Goal: Task Accomplishment & Management: Manage account settings

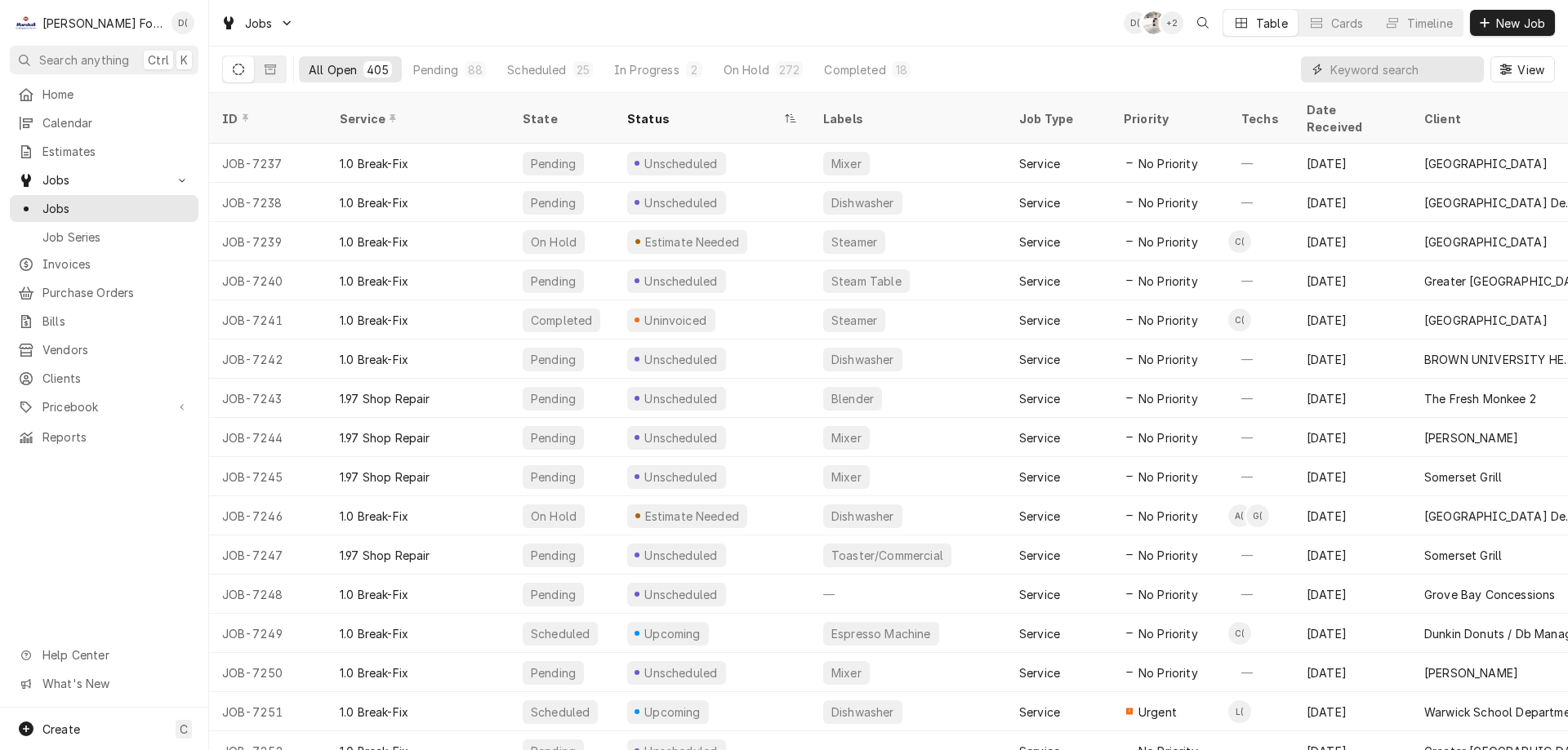
click at [1376, 74] on input "Dynamic Content Wrapper" at bounding box center [1402, 69] width 145 height 26
type input "7198"
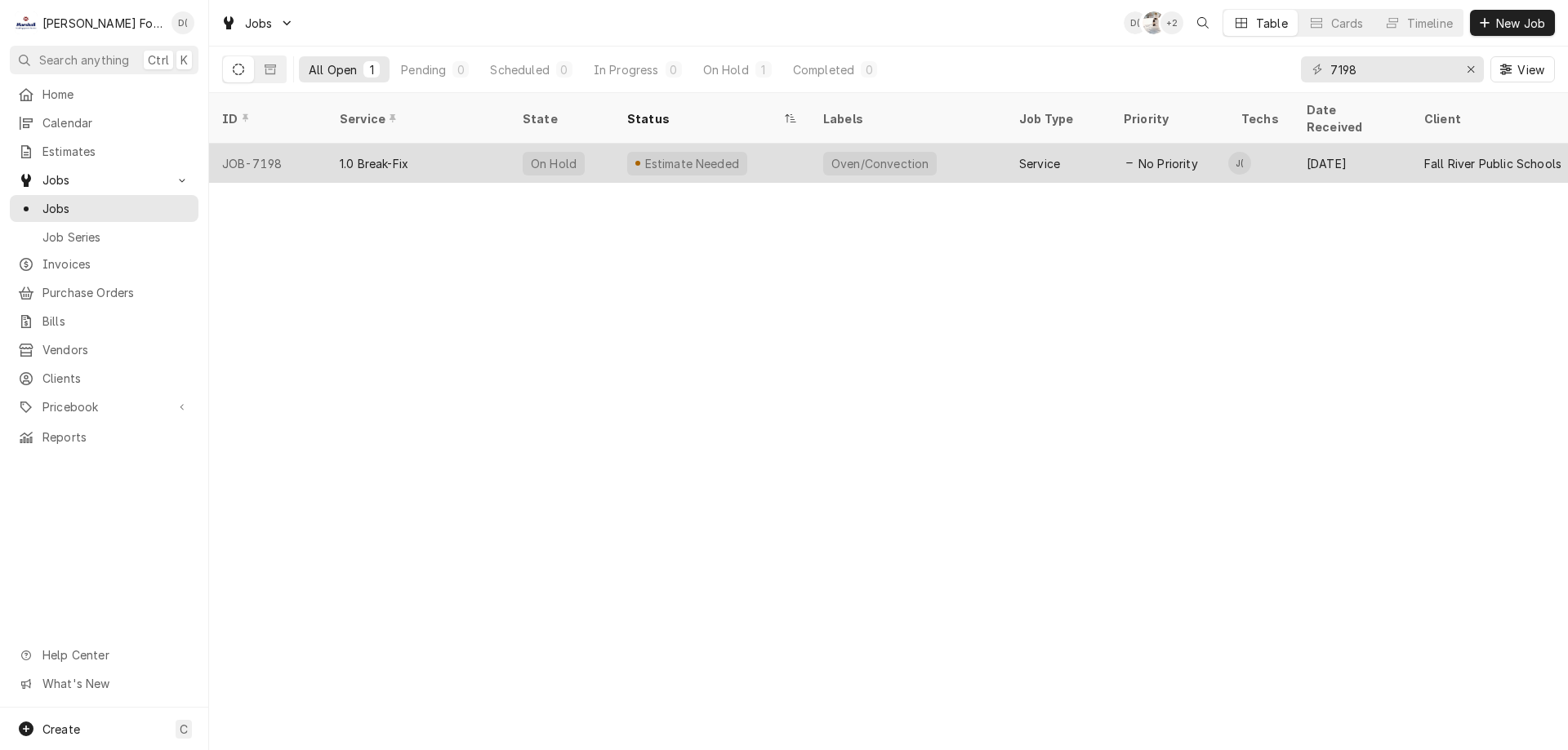
click at [593, 144] on div "On Hold" at bounding box center [562, 164] width 104 height 40
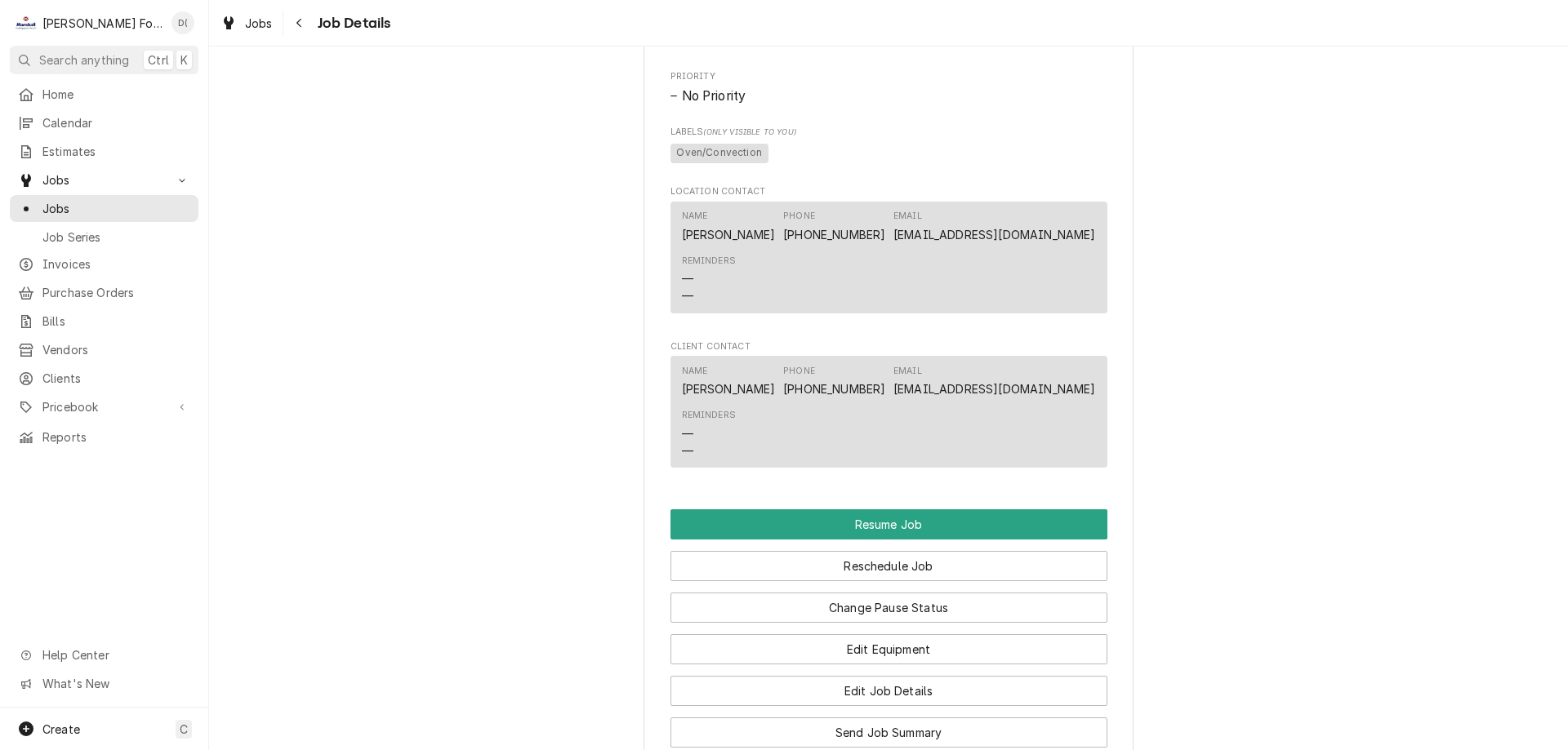
scroll to position [1633, 0]
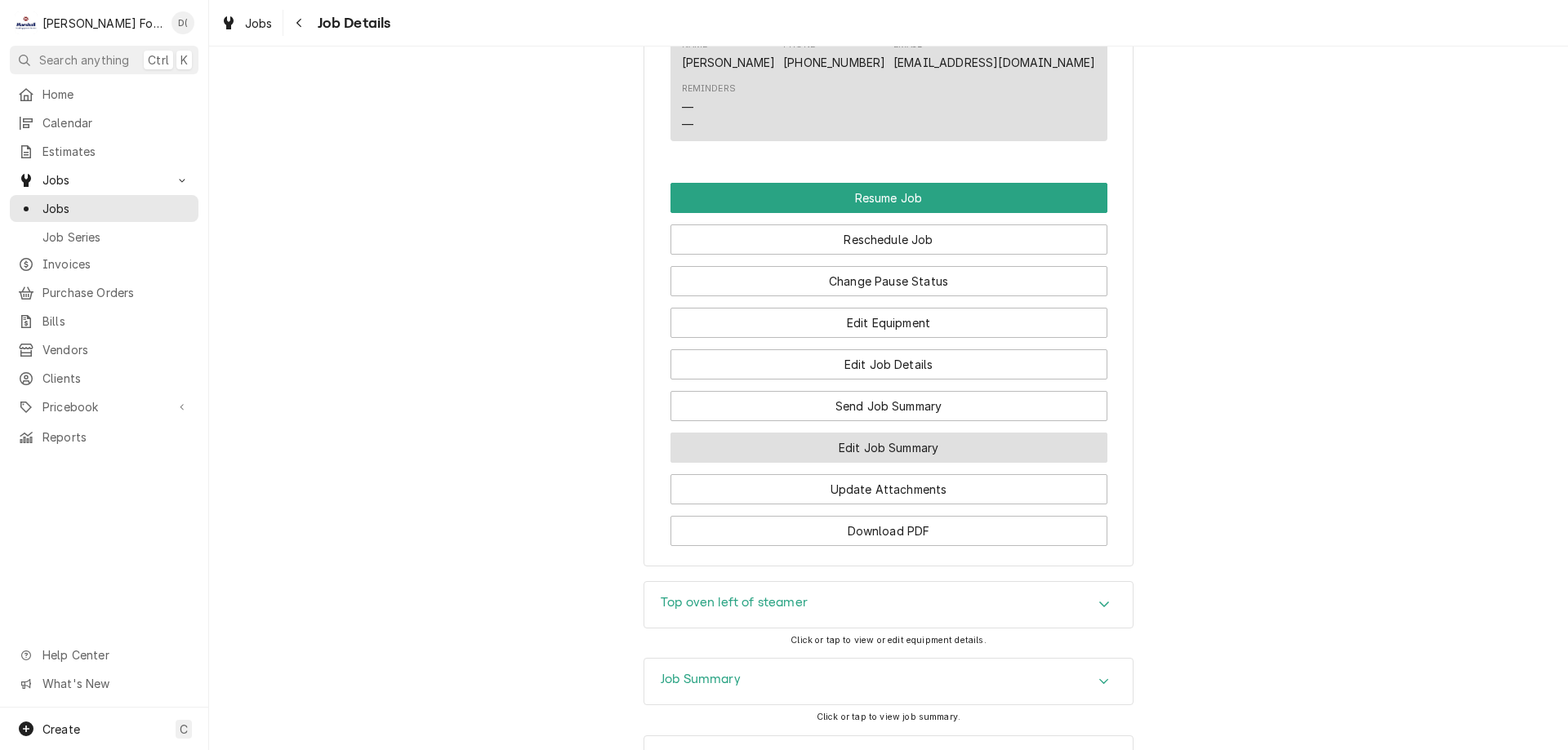
click at [873, 460] on button "Edit Job Summary" at bounding box center [888, 448] width 437 height 31
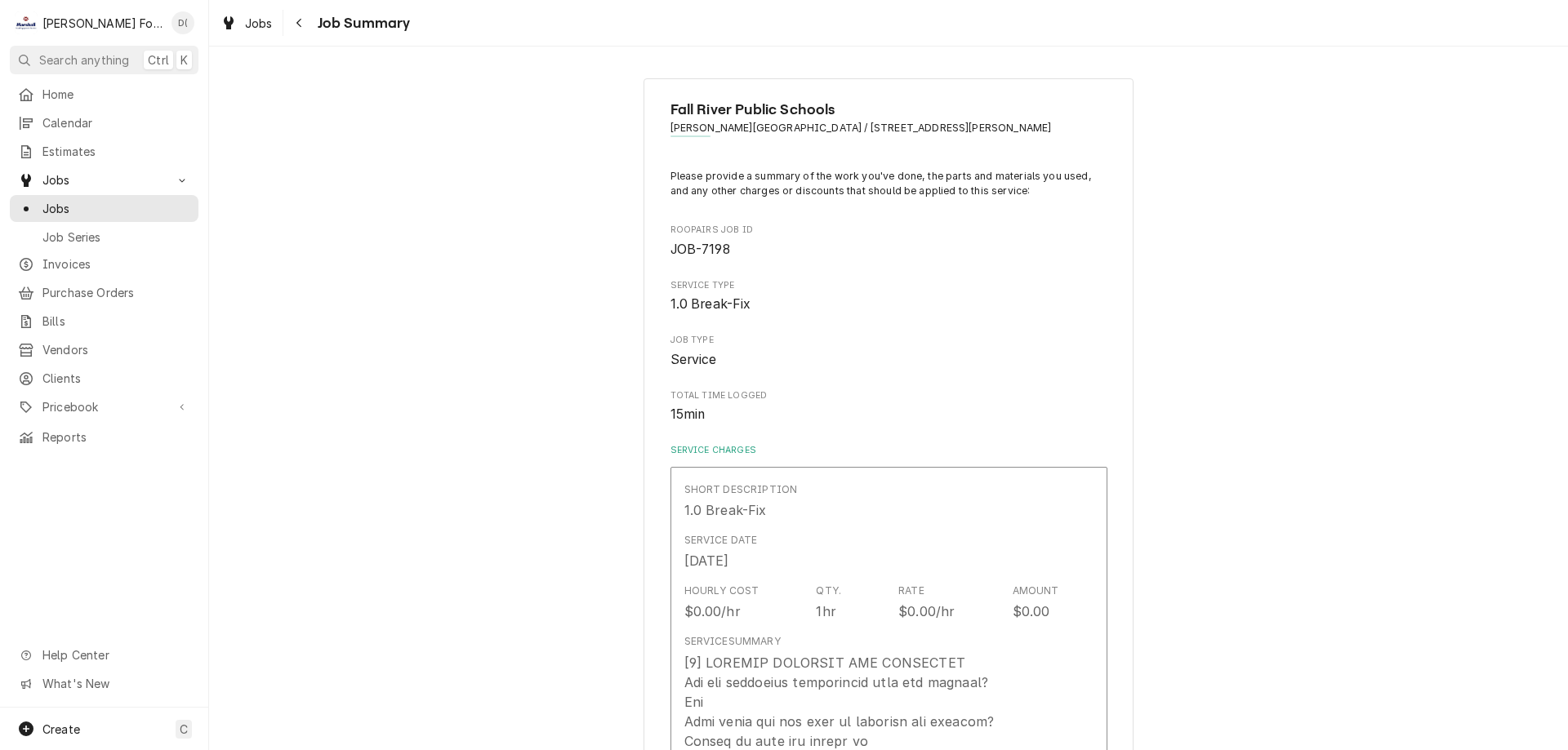
type textarea "x"
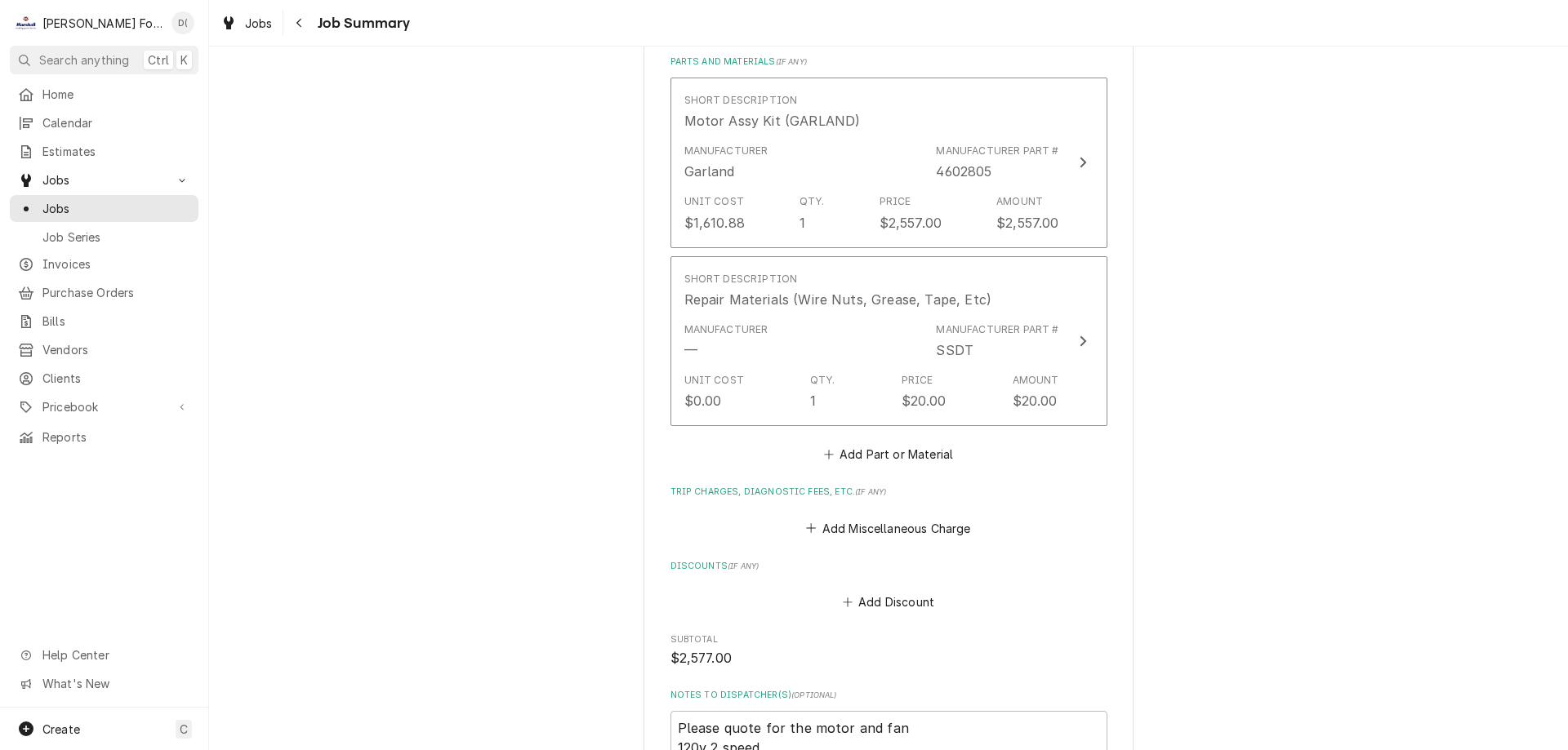
scroll to position [1306, 0]
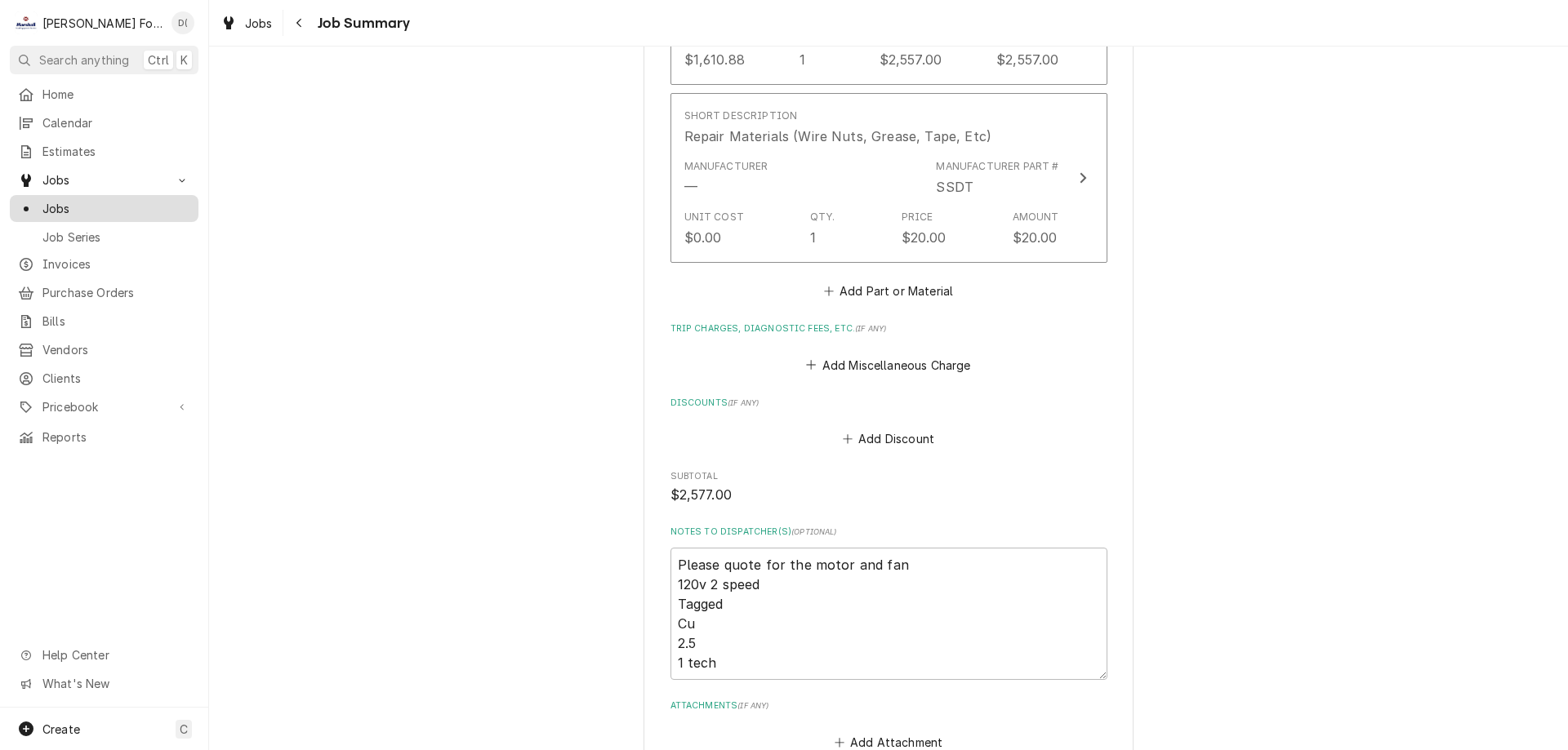
click at [97, 200] on span "Jobs" at bounding box center [116, 208] width 148 height 17
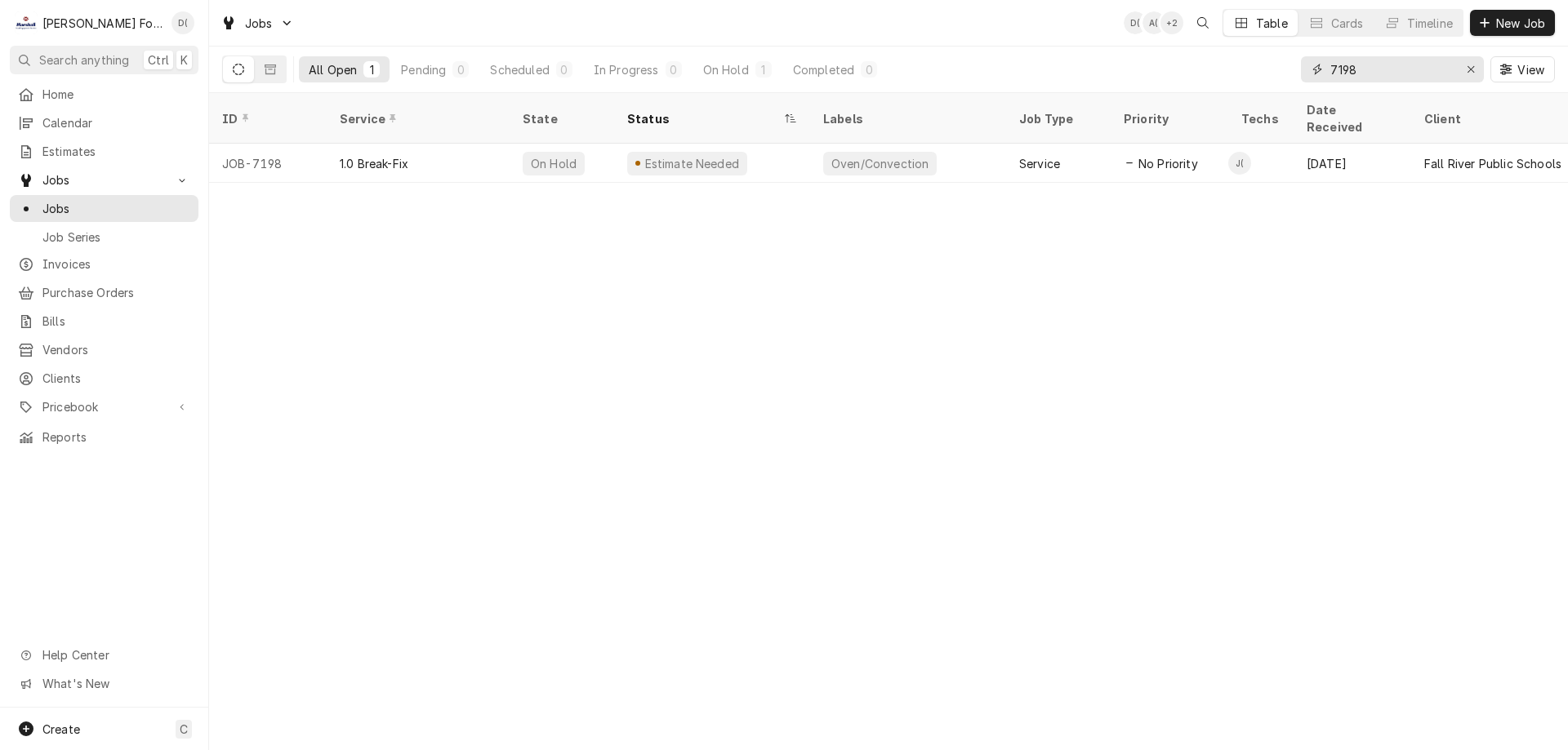
click at [1406, 75] on input "7198" at bounding box center [1391, 69] width 122 height 26
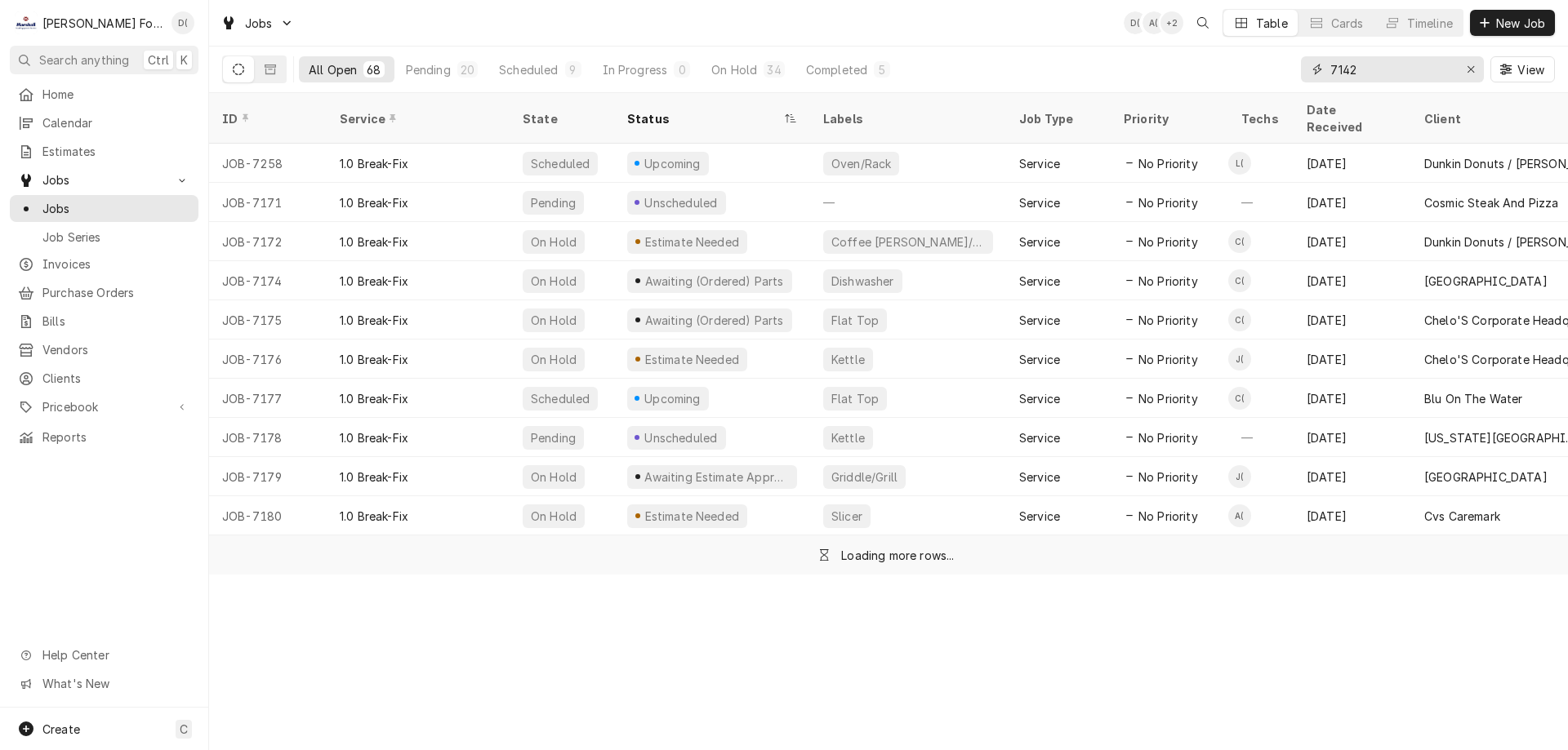
type input "7142"
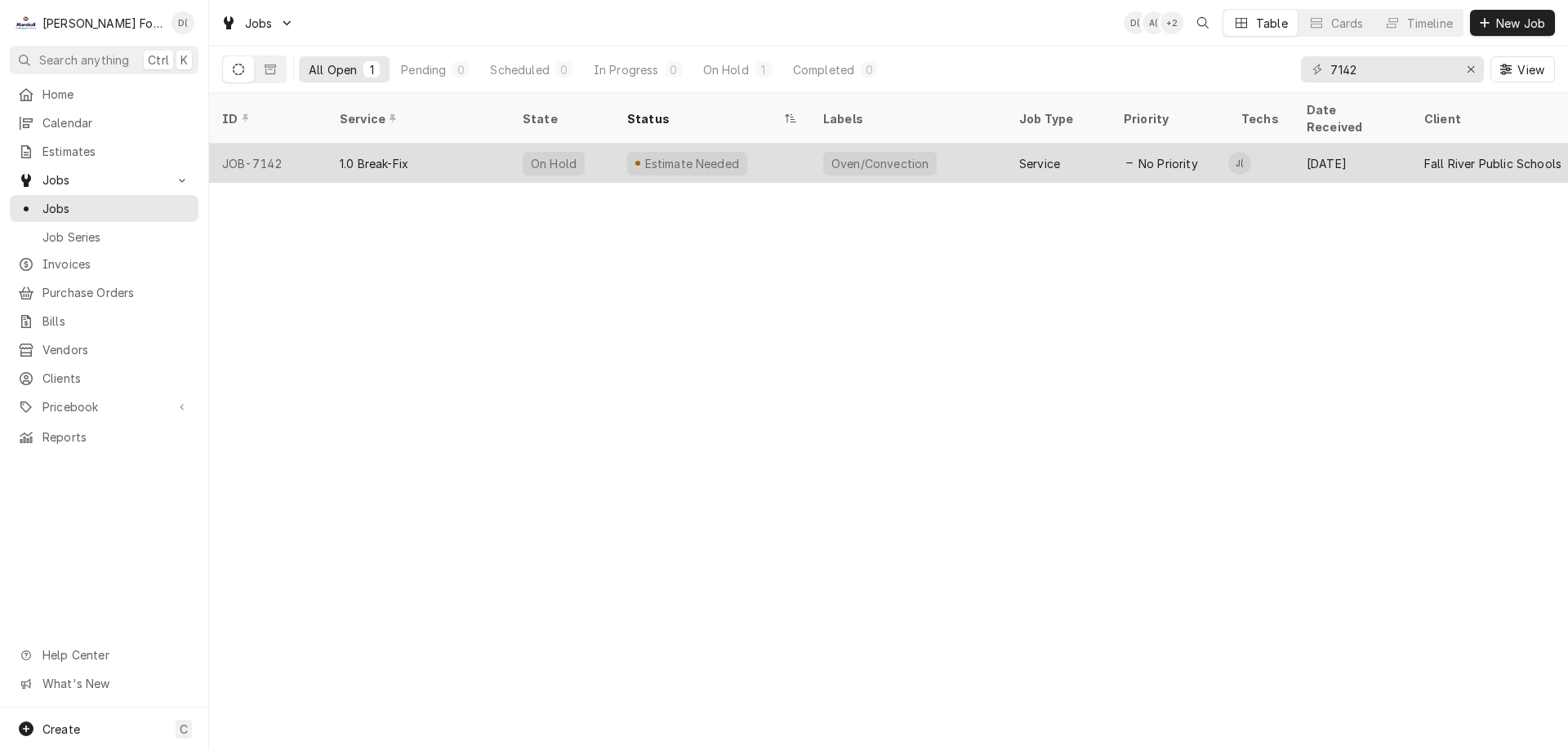
click at [963, 144] on div "Oven/Convection" at bounding box center [909, 164] width 196 height 40
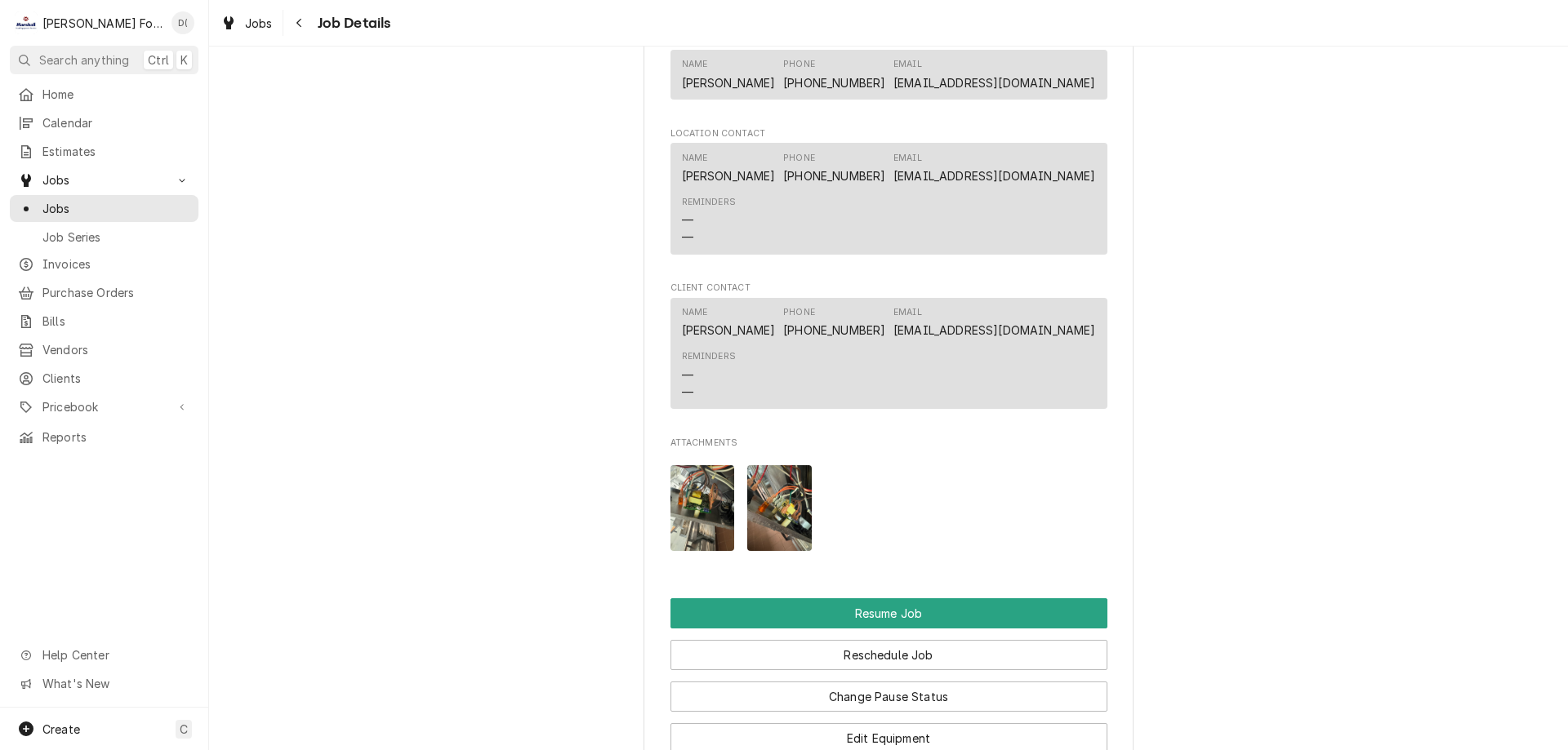
scroll to position [1796, 0]
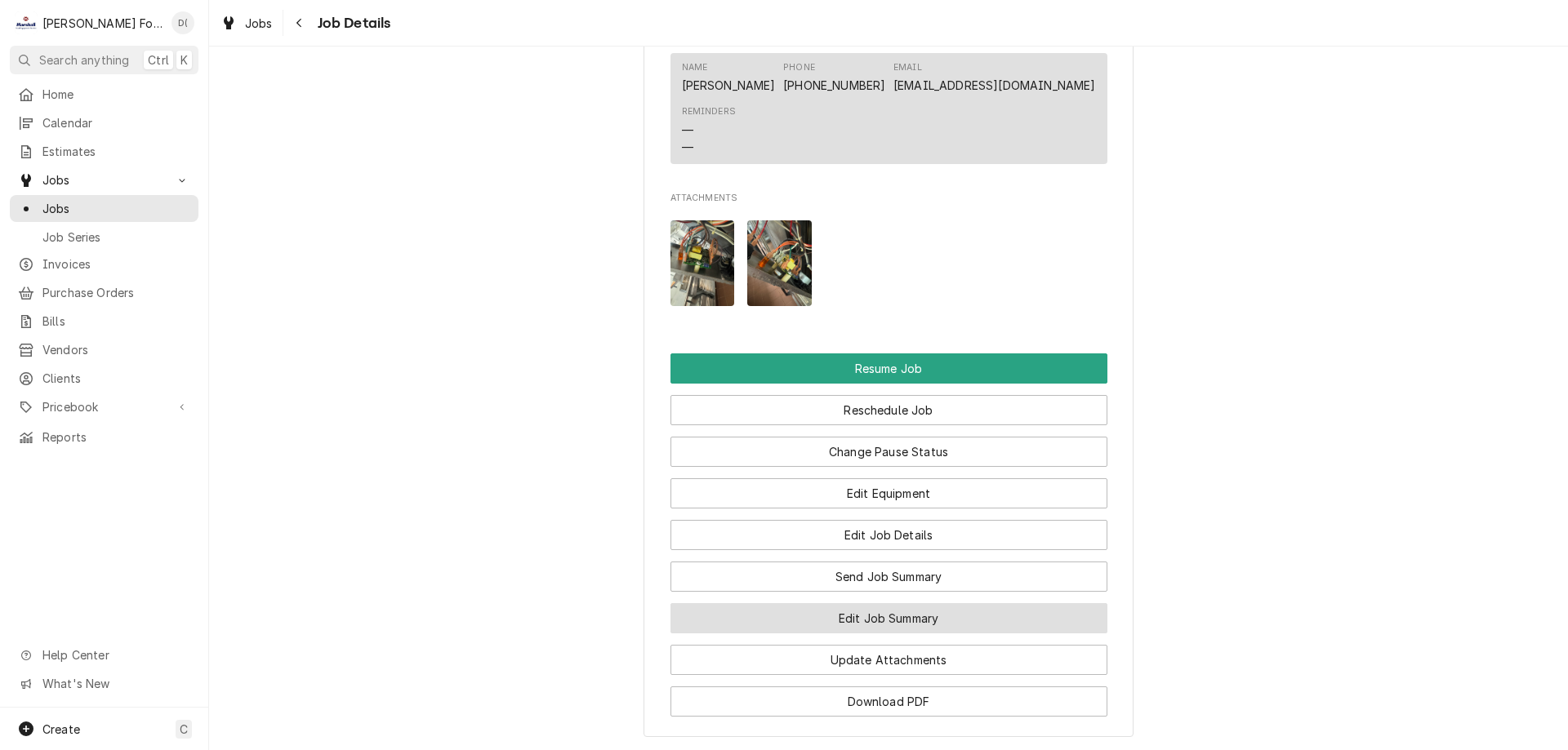
click at [880, 634] on button "Edit Job Summary" at bounding box center [888, 619] width 437 height 31
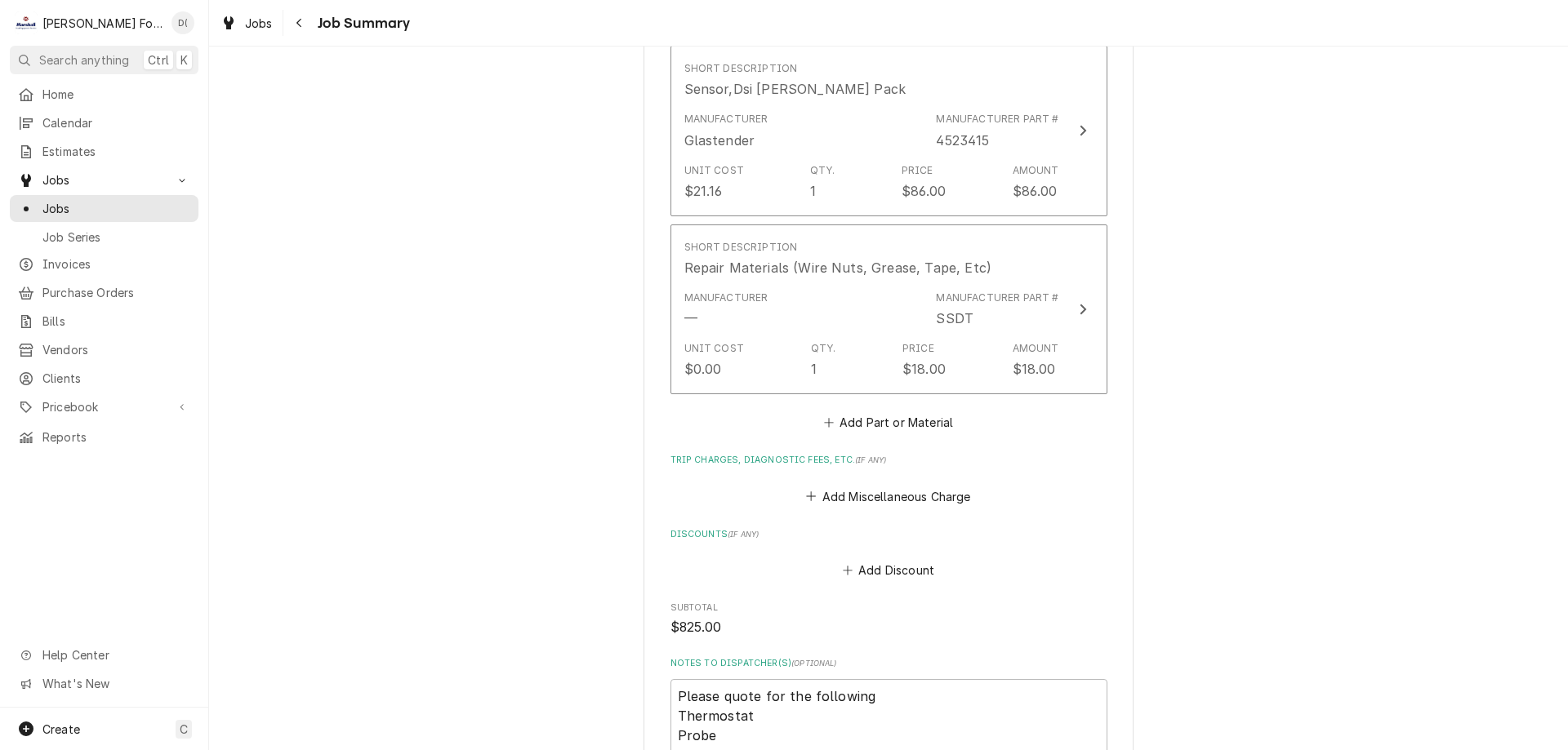
scroll to position [1796, 0]
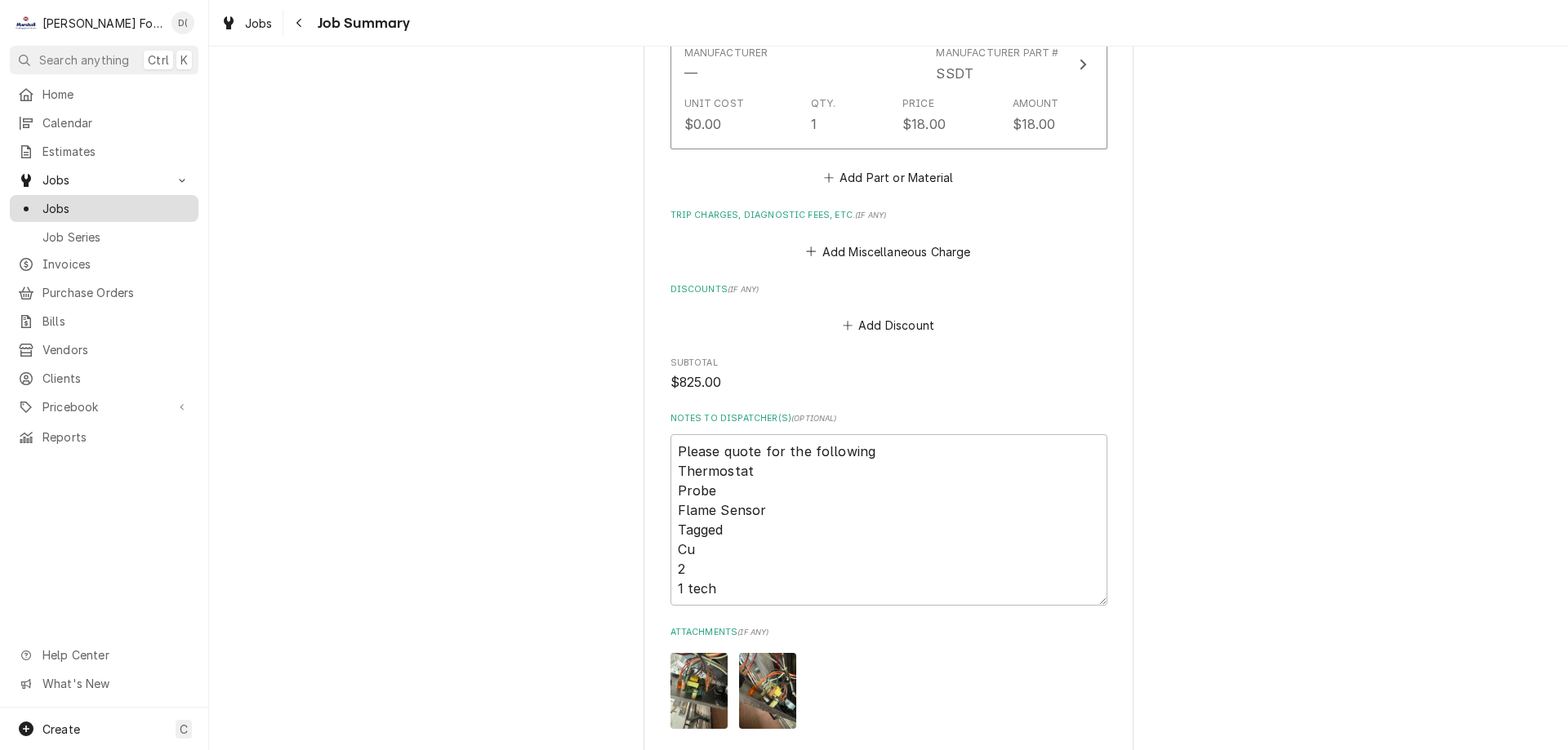
click at [136, 214] on link "Jobs" at bounding box center [104, 209] width 188 height 27
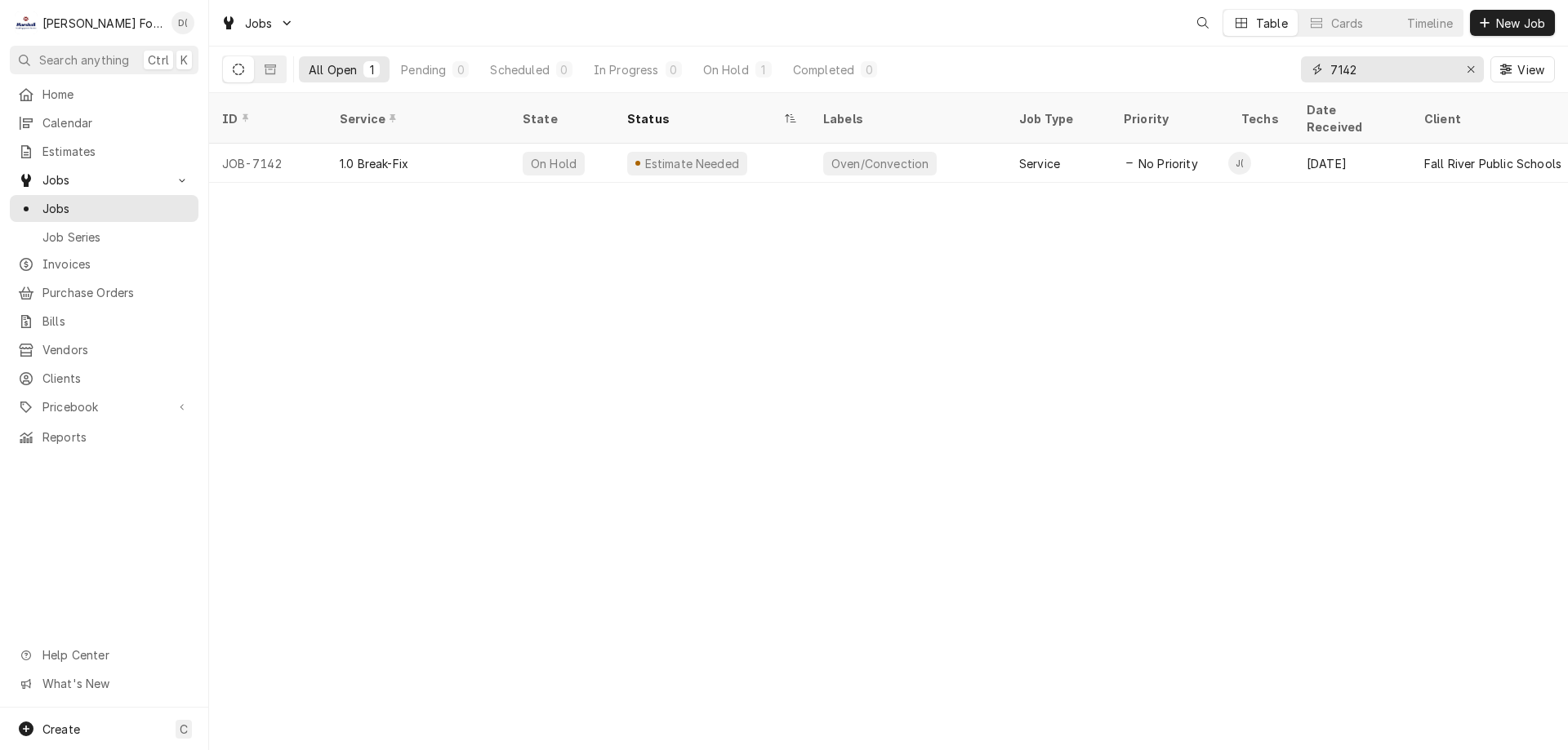
click at [1369, 62] on input "7142" at bounding box center [1391, 69] width 122 height 26
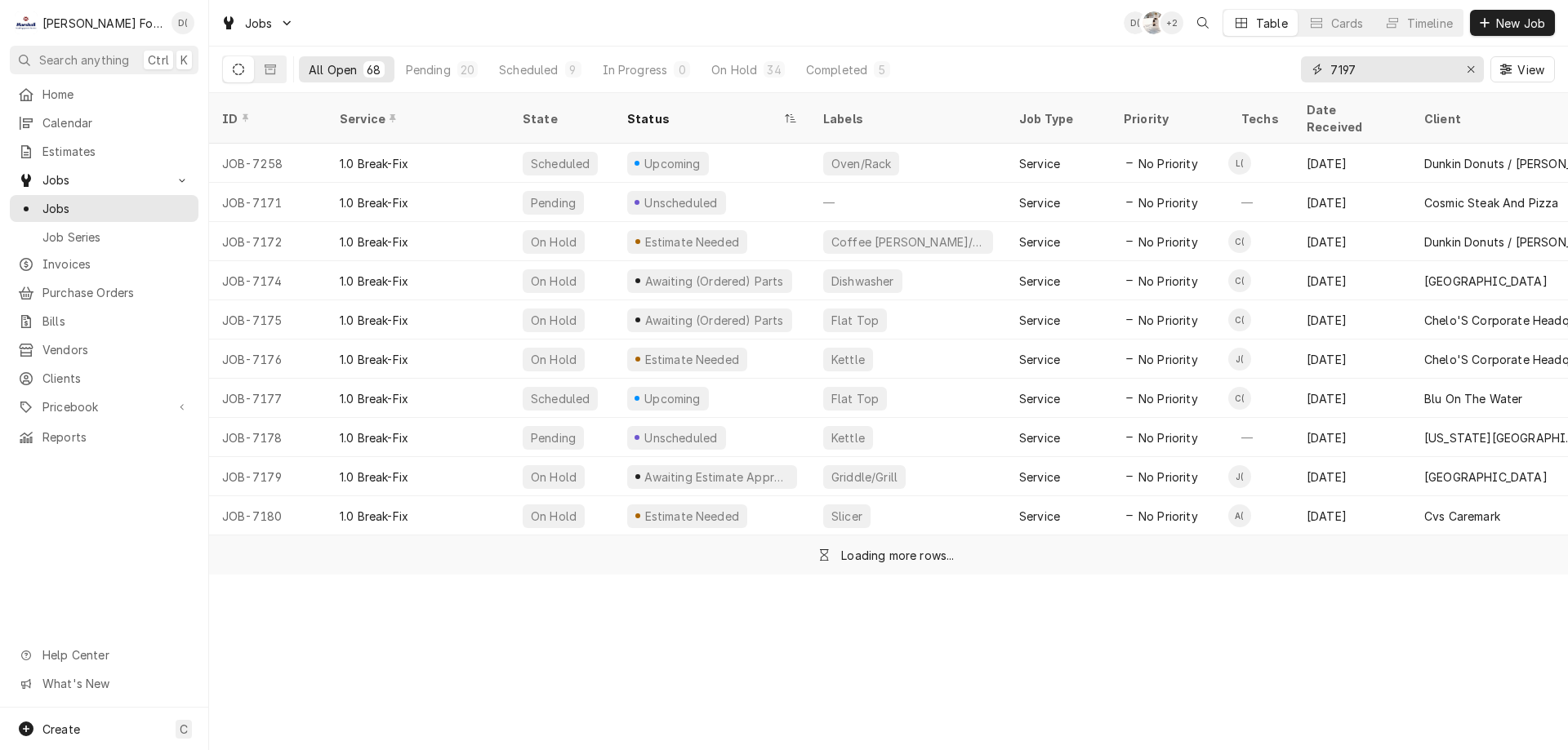
type input "7197"
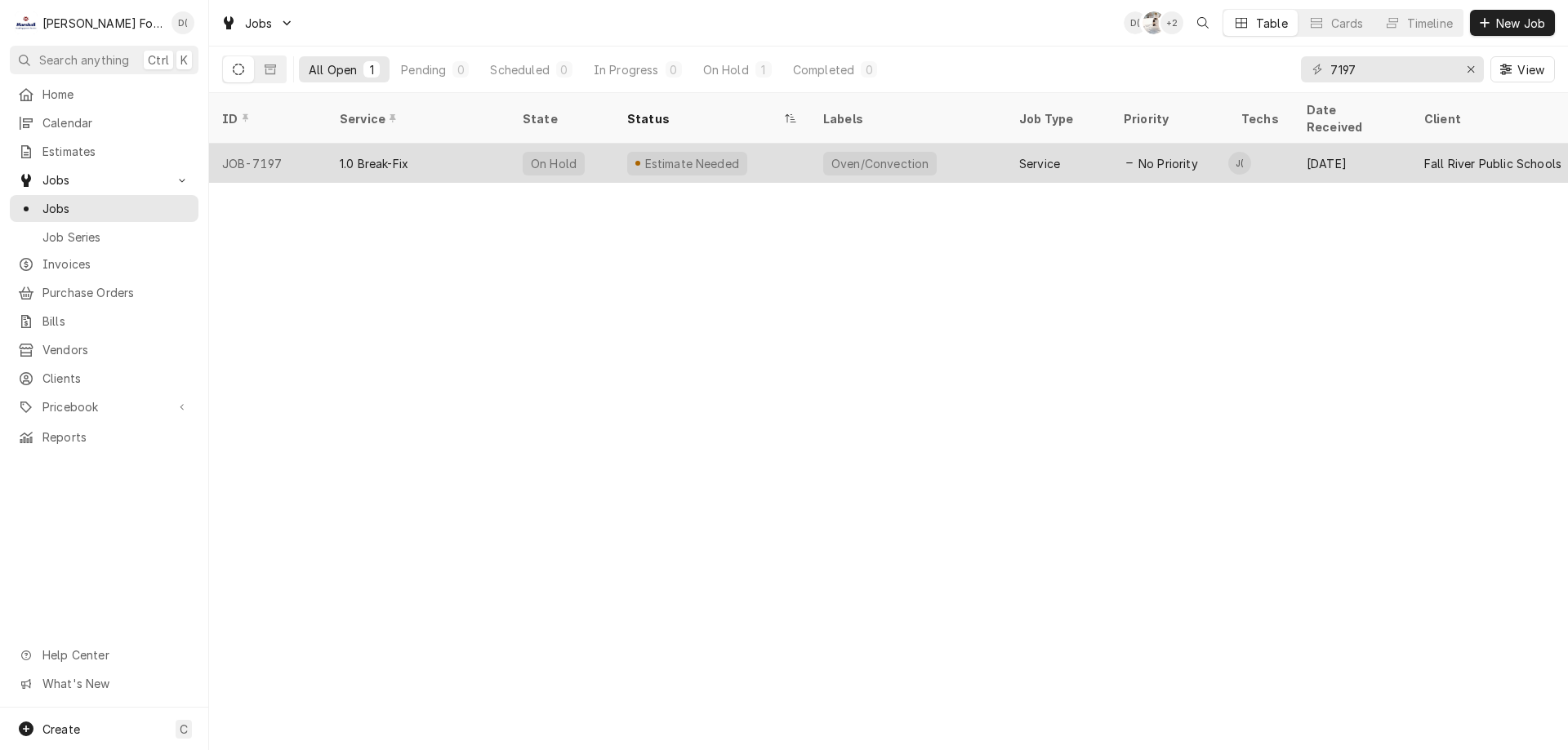
click at [794, 145] on div "Estimate Needed" at bounding box center [712, 164] width 196 height 40
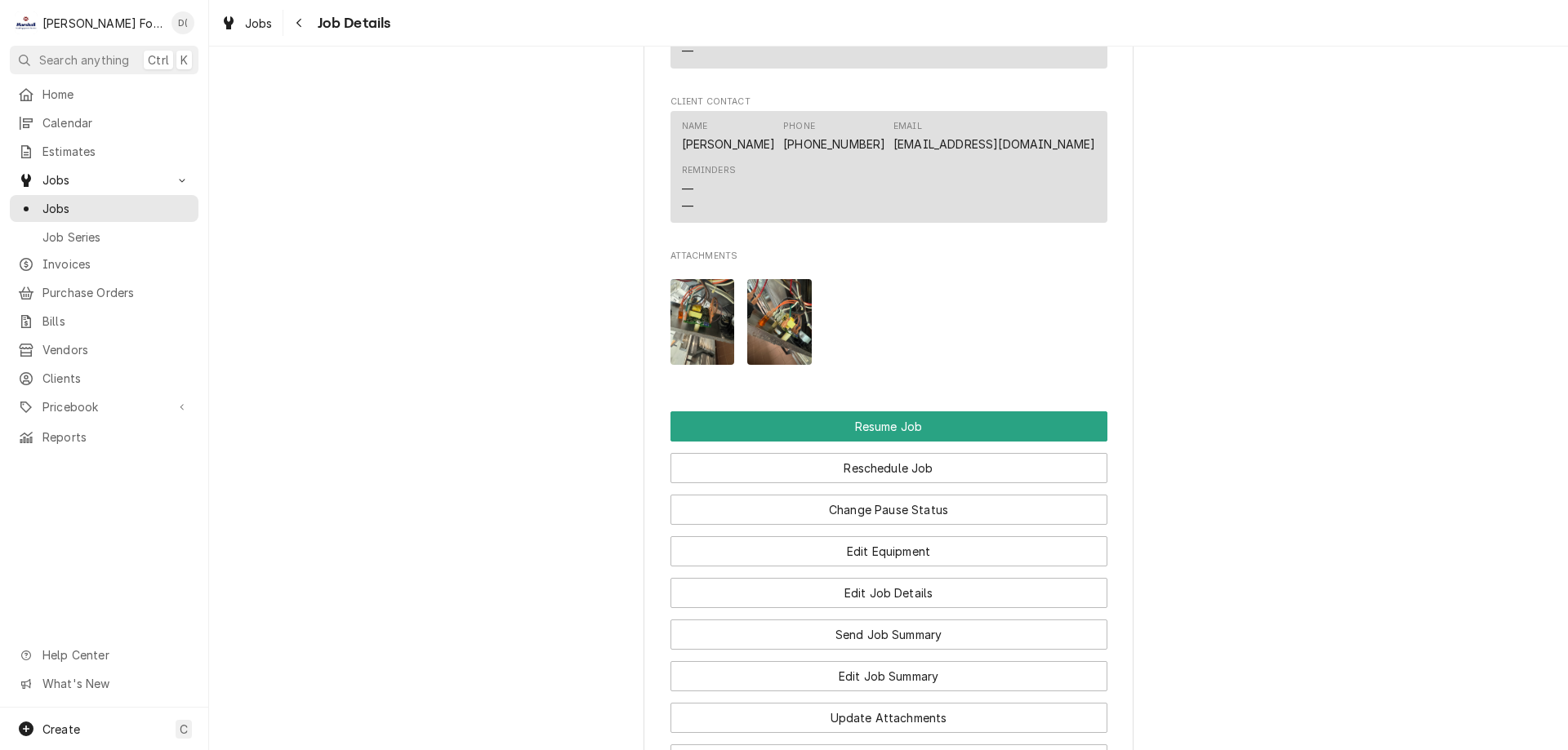
scroll to position [1796, 0]
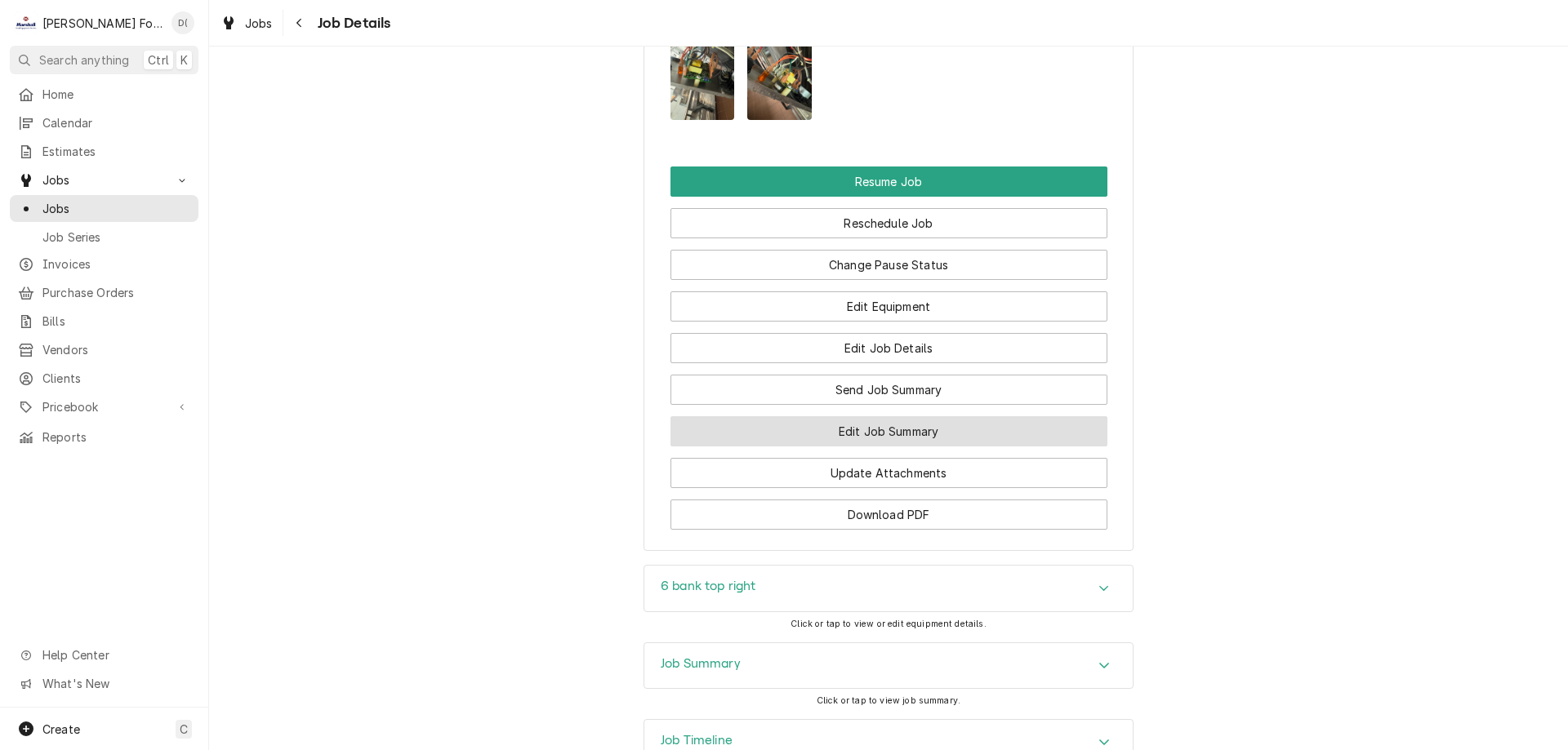
click at [848, 447] on button "Edit Job Summary" at bounding box center [888, 431] width 437 height 31
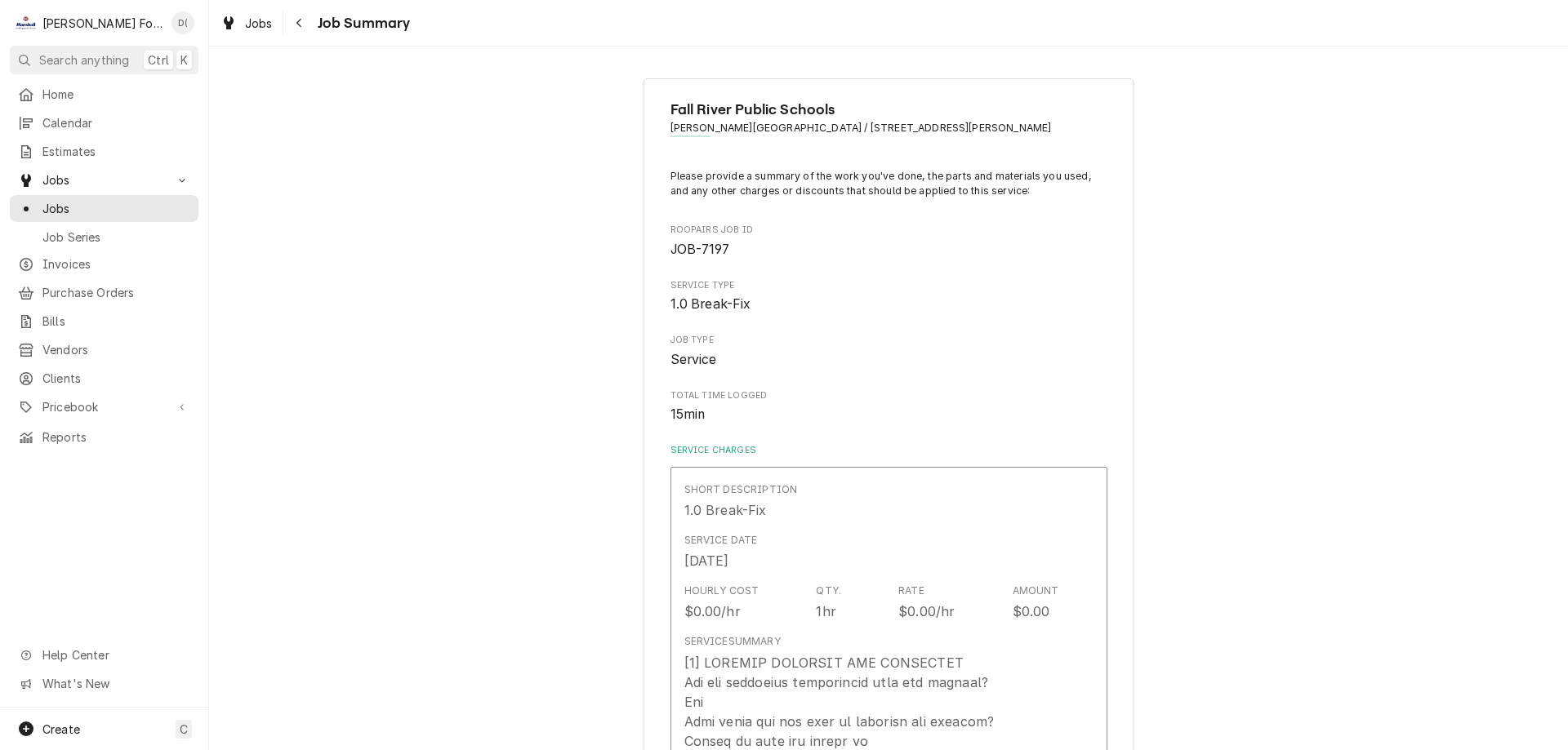
type textarea "x"
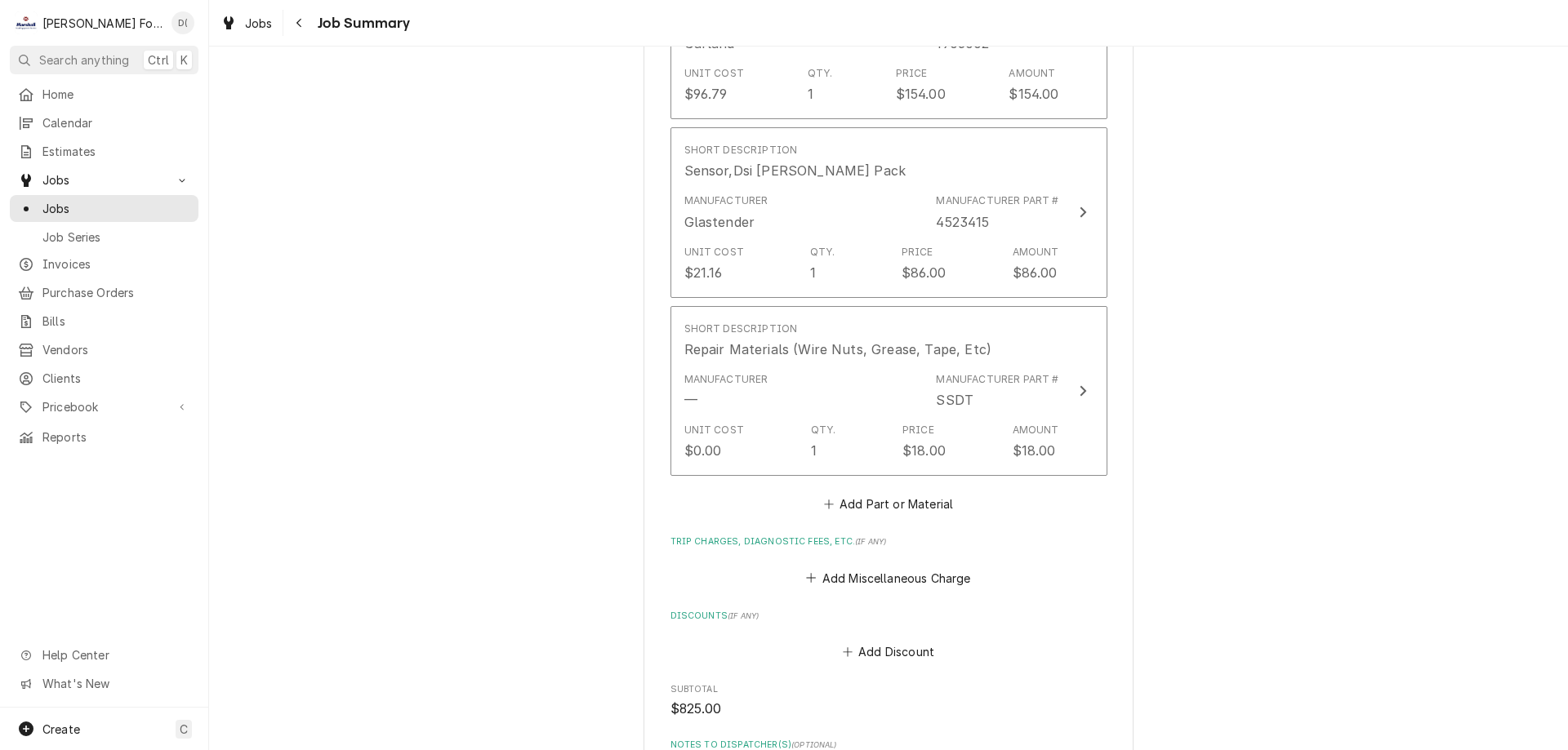
scroll to position [1714, 0]
